Goal: Task Accomplishment & Management: Manage account settings

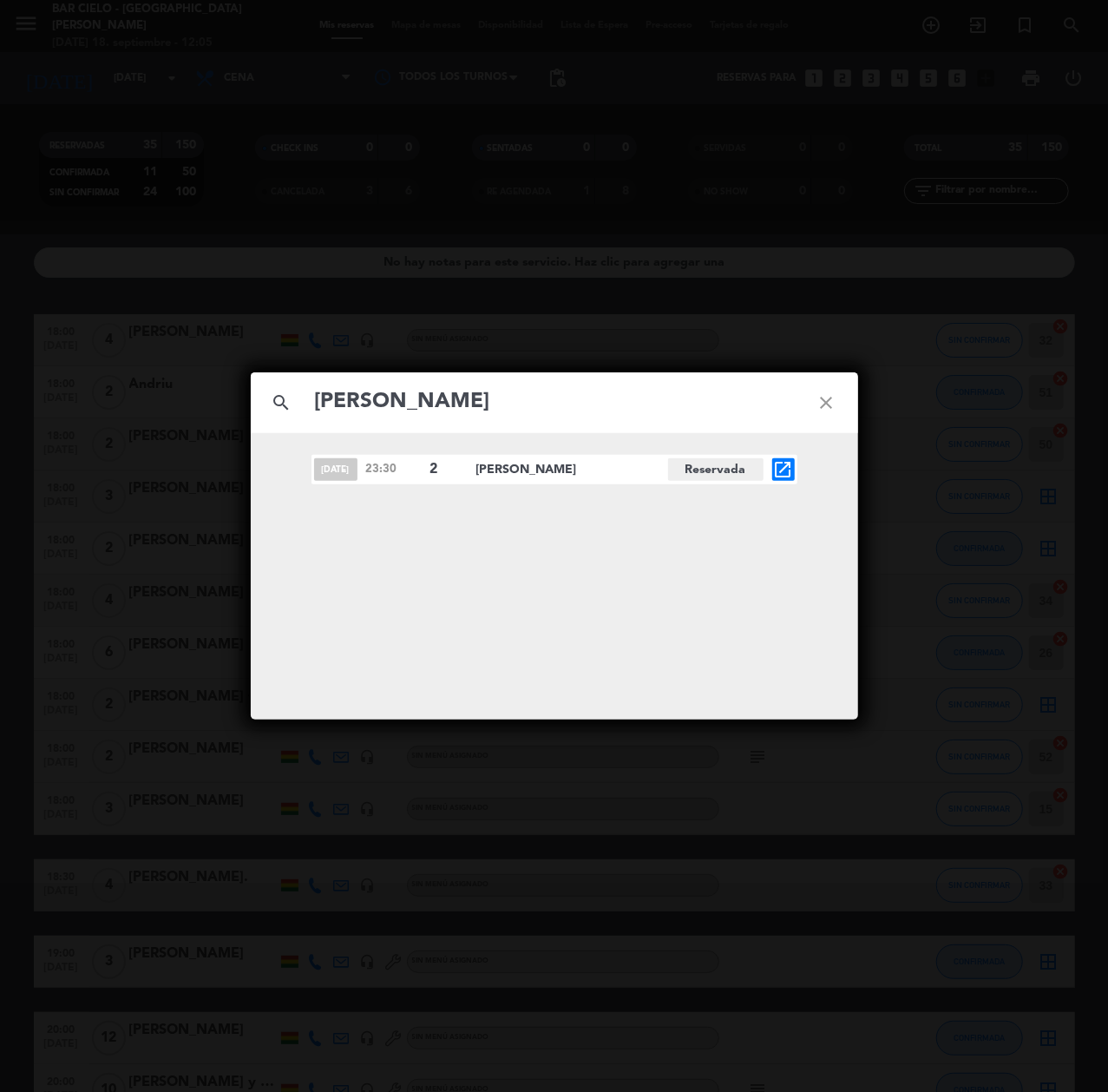
type input "[PERSON_NAME]"
click at [792, 460] on icon "open_in_new" at bounding box center [784, 470] width 21 height 21
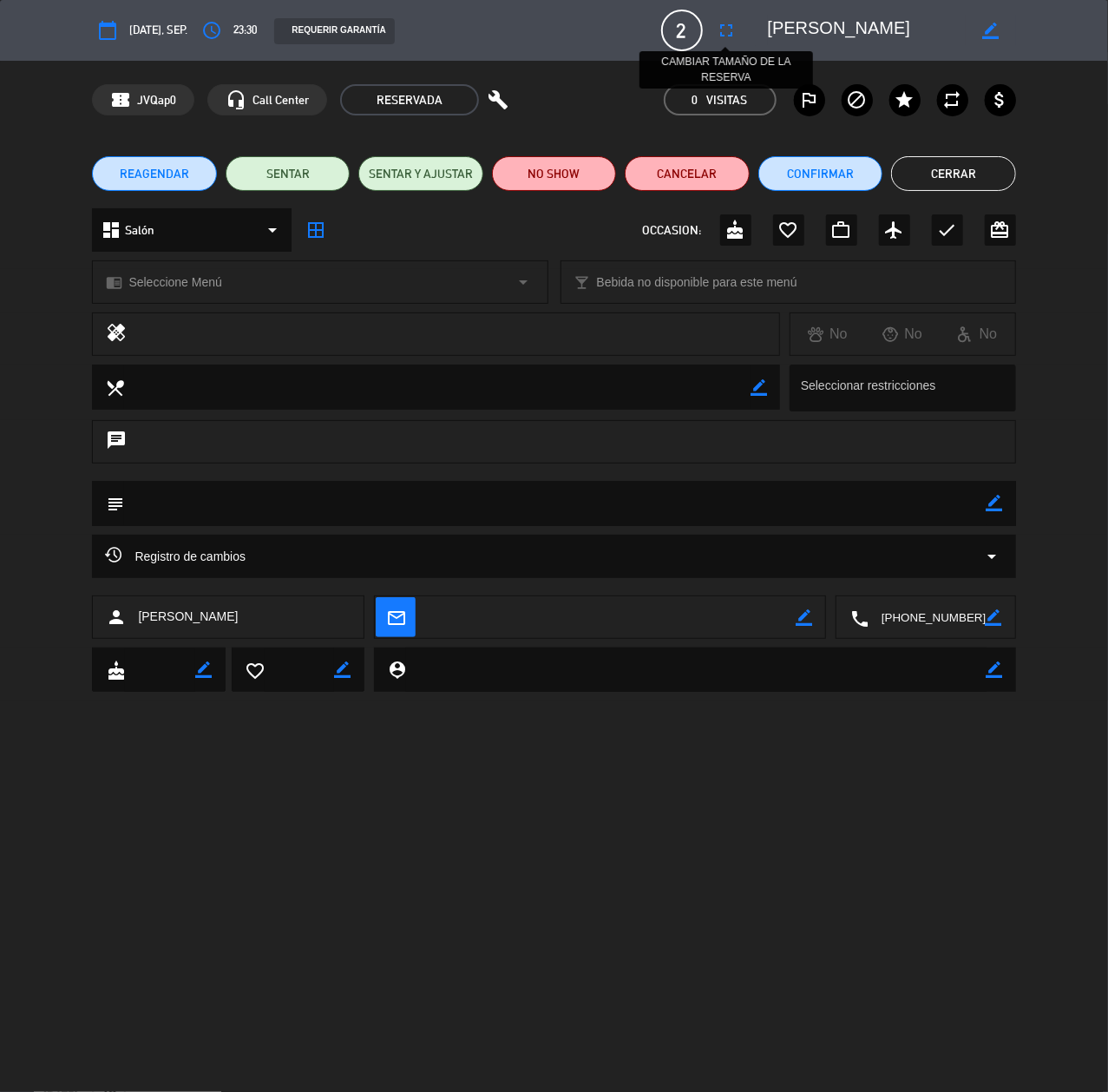
click at [730, 37] on icon "fullscreen" at bounding box center [728, 31] width 21 height 21
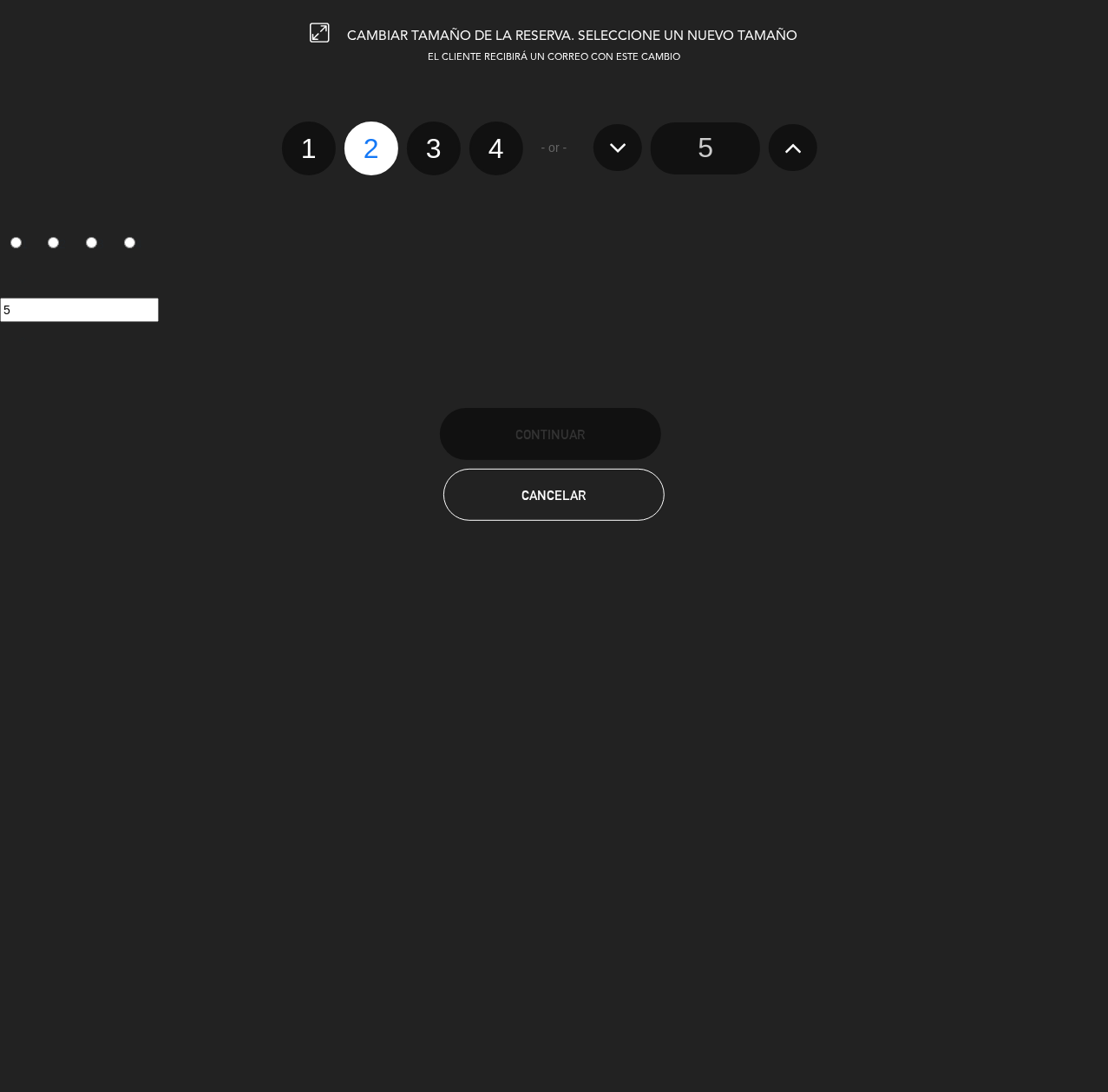
click at [503, 144] on label "4" at bounding box center [496, 149] width 54 height 54
click at [499, 138] on input "4" at bounding box center [494, 134] width 12 height 12
radio input "true"
radio input "false"
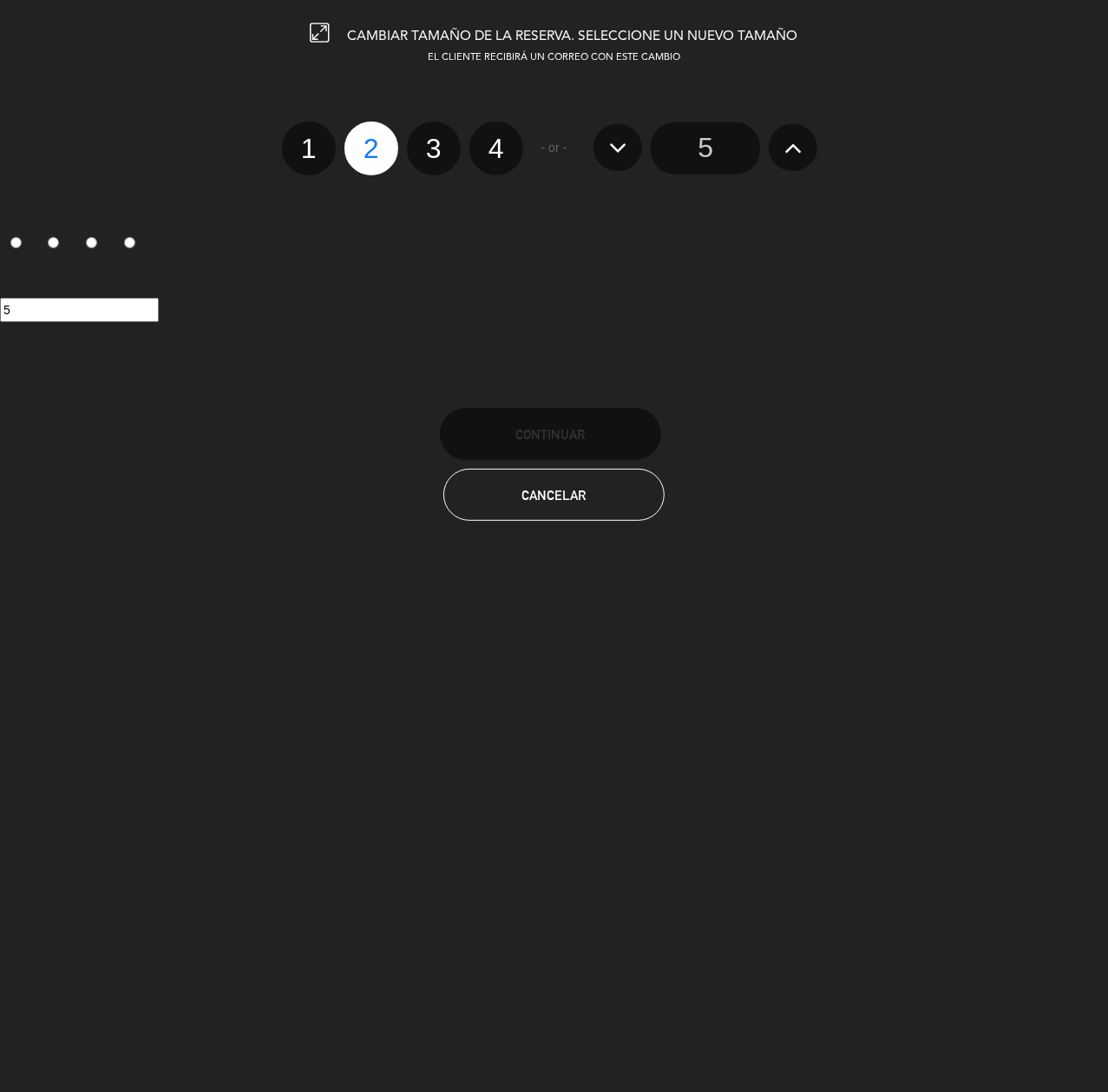
radio input "false"
radio input "true"
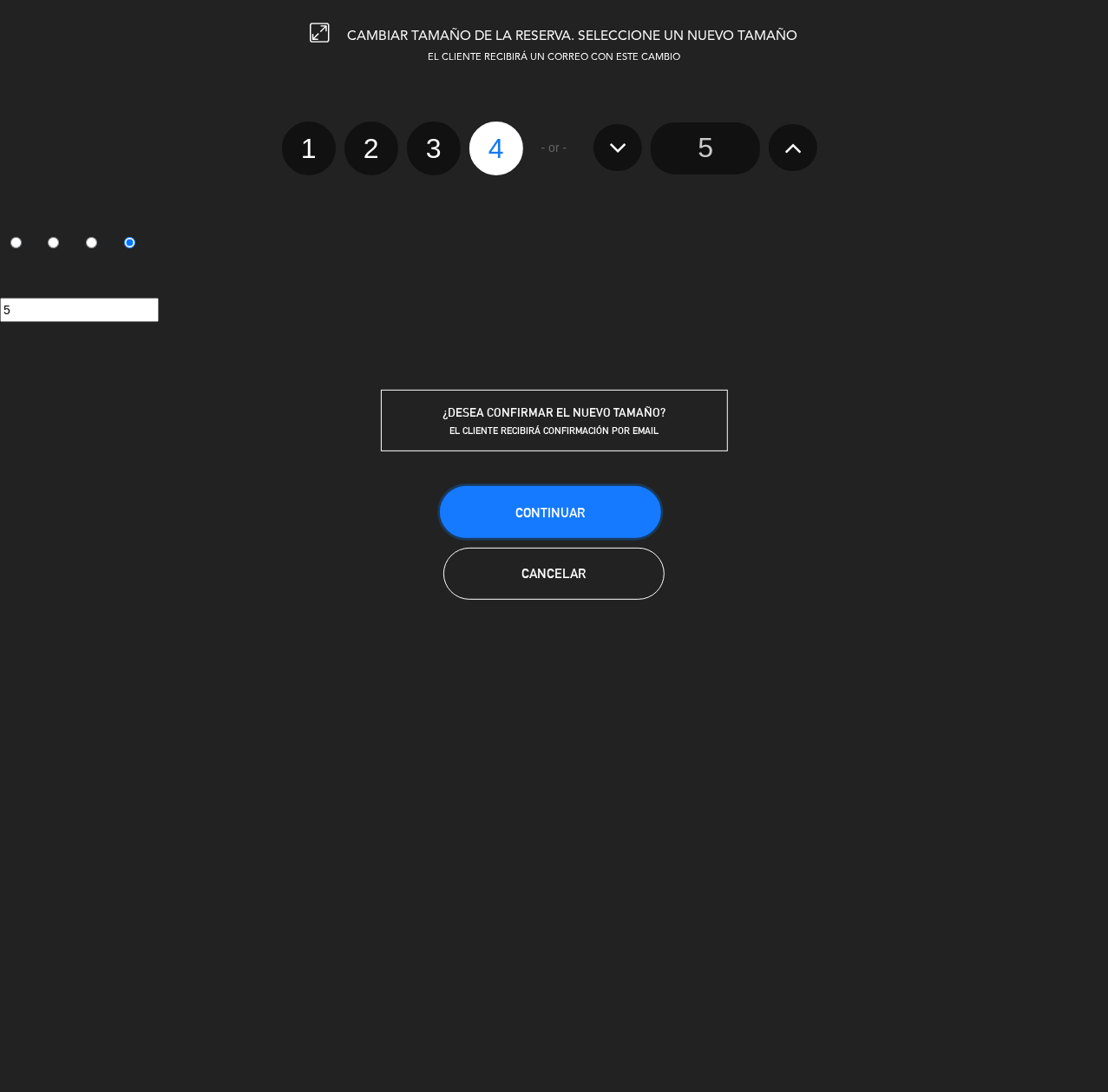
click at [549, 517] on span "Continuar" at bounding box center [551, 512] width 70 height 15
